Goal: Find specific page/section: Find specific page/section

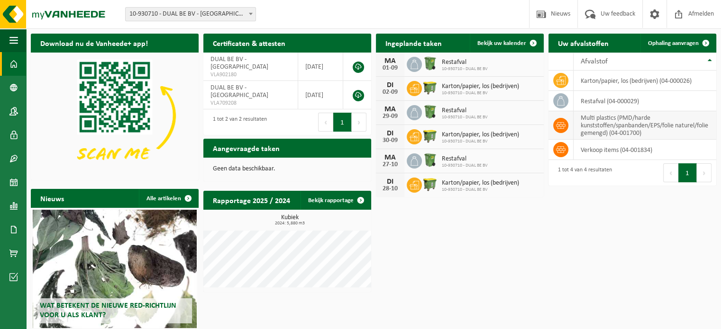
click at [590, 115] on td "multi plastics (PMD/harde kunststoffen/spanbanden/EPS/folie naturel/folie gemen…" at bounding box center [644, 125] width 143 height 28
click at [564, 123] on icon at bounding box center [560, 125] width 9 height 9
click at [596, 122] on td "multi plastics (PMD/harde kunststoffen/spanbanden/EPS/folie naturel/folie gemen…" at bounding box center [644, 125] width 143 height 28
click at [613, 125] on td "multi plastics (PMD/harde kunststoffen/spanbanden/EPS/folie naturel/folie gemen…" at bounding box center [644, 125] width 143 height 28
click at [644, 129] on td "multi plastics (PMD/harde kunststoffen/spanbanden/EPS/folie naturel/folie gemen…" at bounding box center [644, 125] width 143 height 28
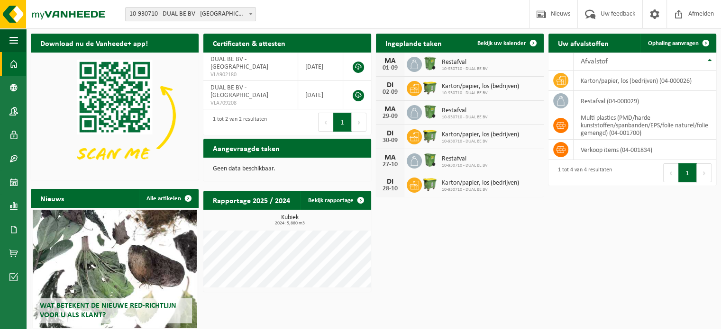
click at [688, 171] on button "1" at bounding box center [687, 172] width 18 height 19
click at [703, 129] on td "multi plastics (PMD/harde kunststoffen/spanbanden/EPS/folie naturel/folie gemen…" at bounding box center [644, 125] width 143 height 28
click at [565, 128] on span at bounding box center [560, 125] width 15 height 15
click at [567, 127] on span at bounding box center [560, 125] width 15 height 15
